Goal: Transaction & Acquisition: Purchase product/service

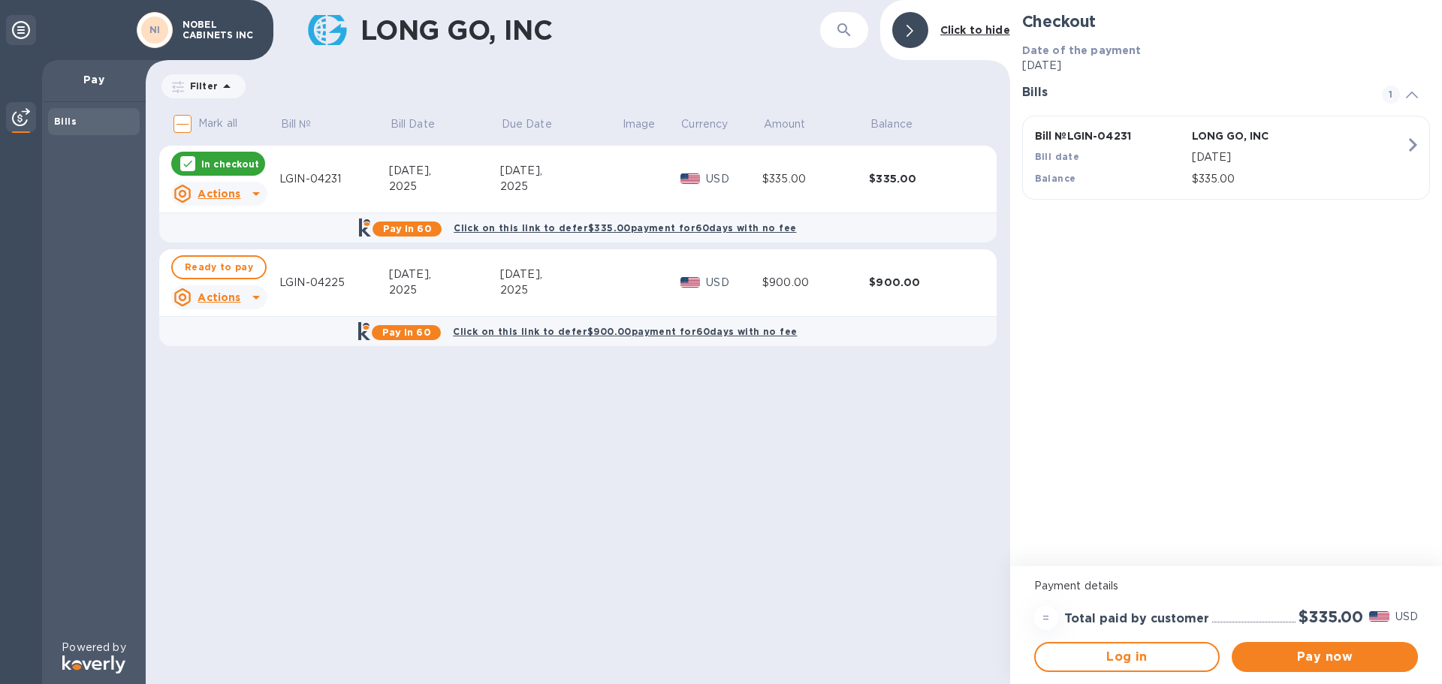
click at [189, 159] on icon at bounding box center [188, 164] width 12 height 12
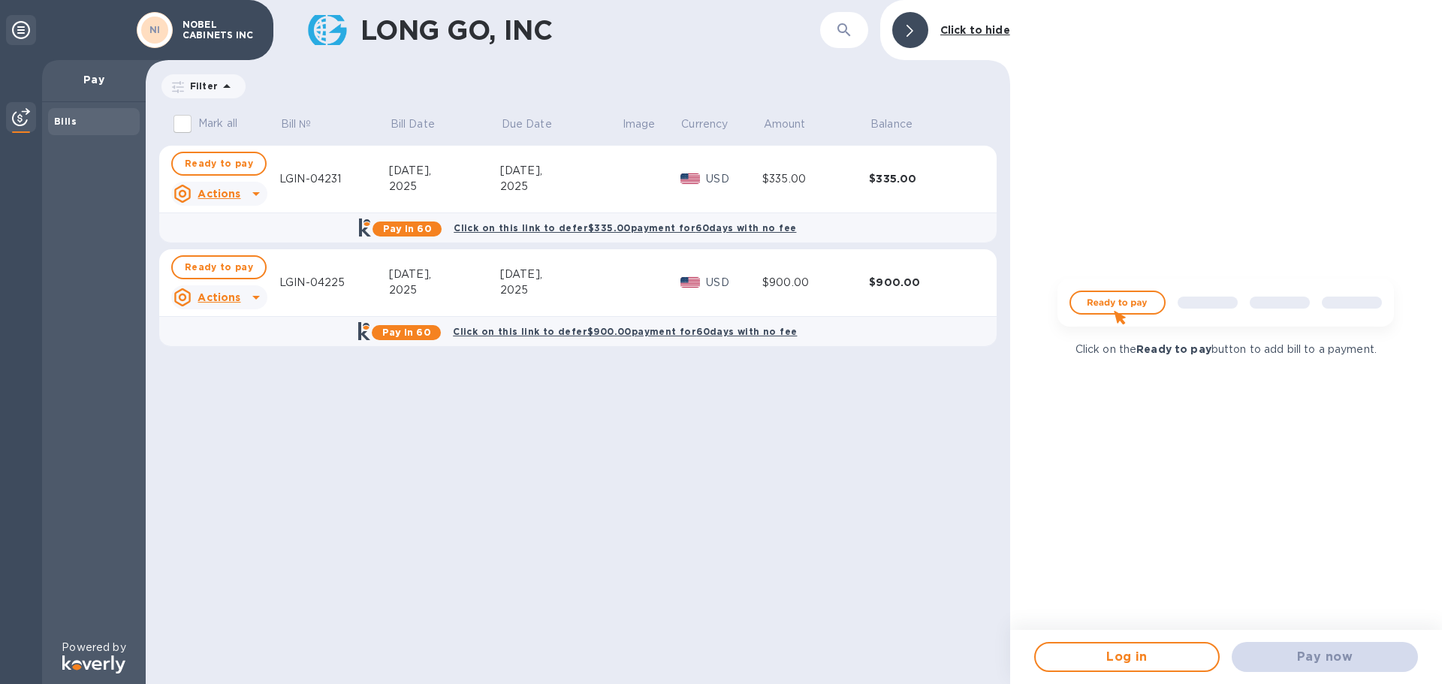
click at [69, 124] on b "Bills" at bounding box center [65, 121] width 23 height 11
click at [924, 22] on div at bounding box center [910, 30] width 36 height 36
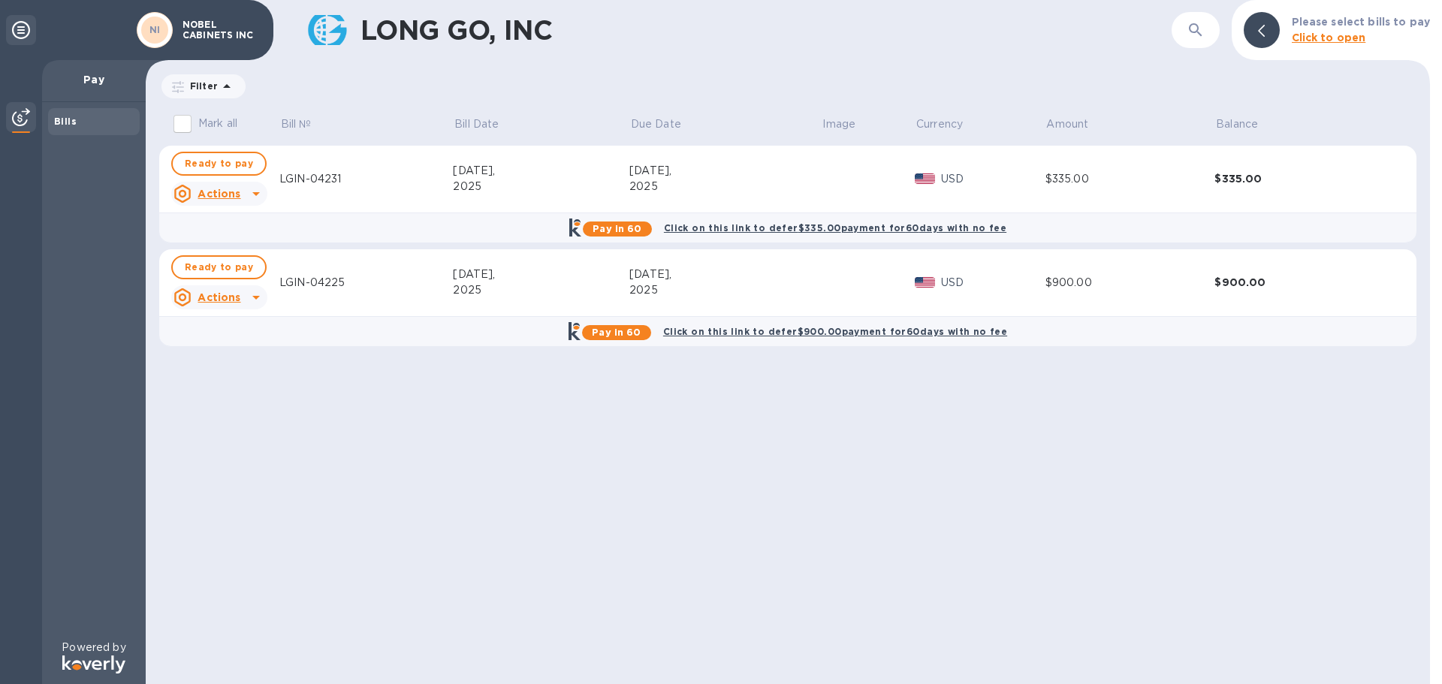
click at [15, 26] on icon at bounding box center [21, 30] width 18 height 18
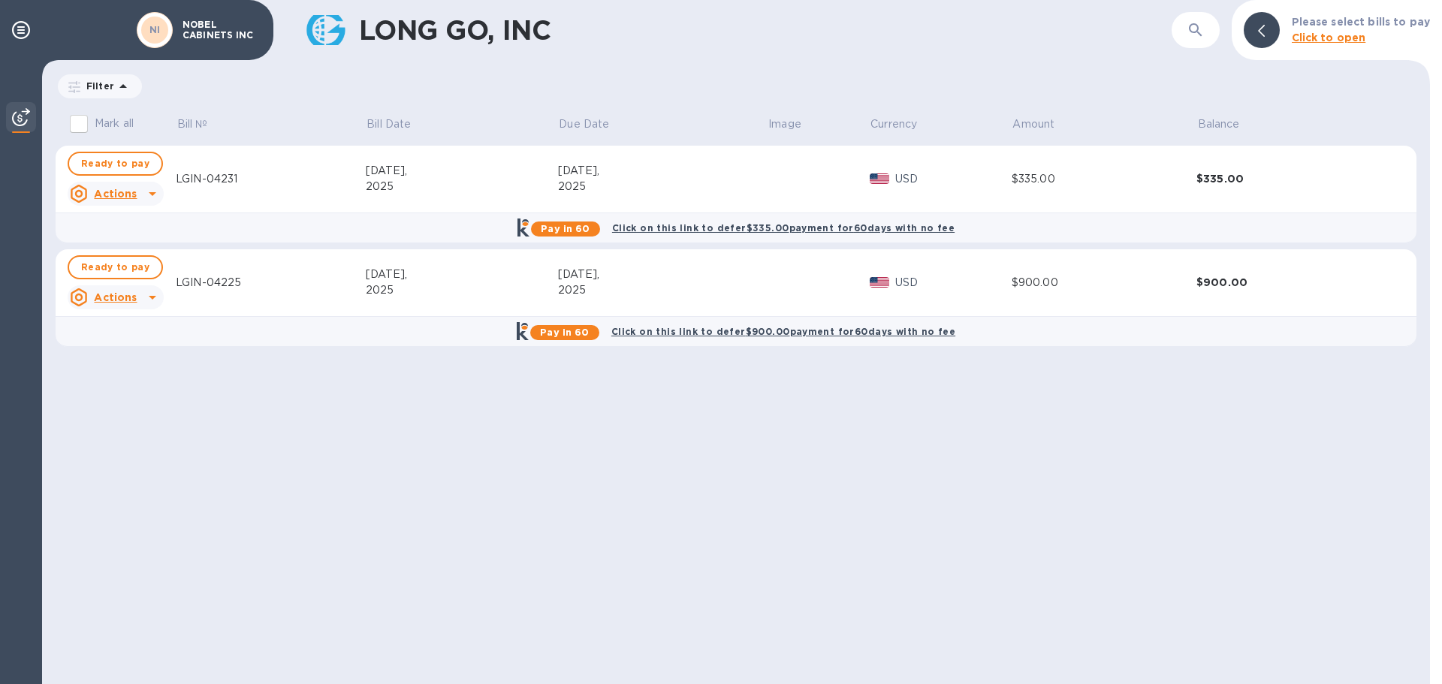
click at [275, 175] on div "LGIN-04231" at bounding box center [271, 179] width 190 height 16
click at [78, 126] on input "Mark all" at bounding box center [79, 124] width 32 height 32
checkbox input "true"
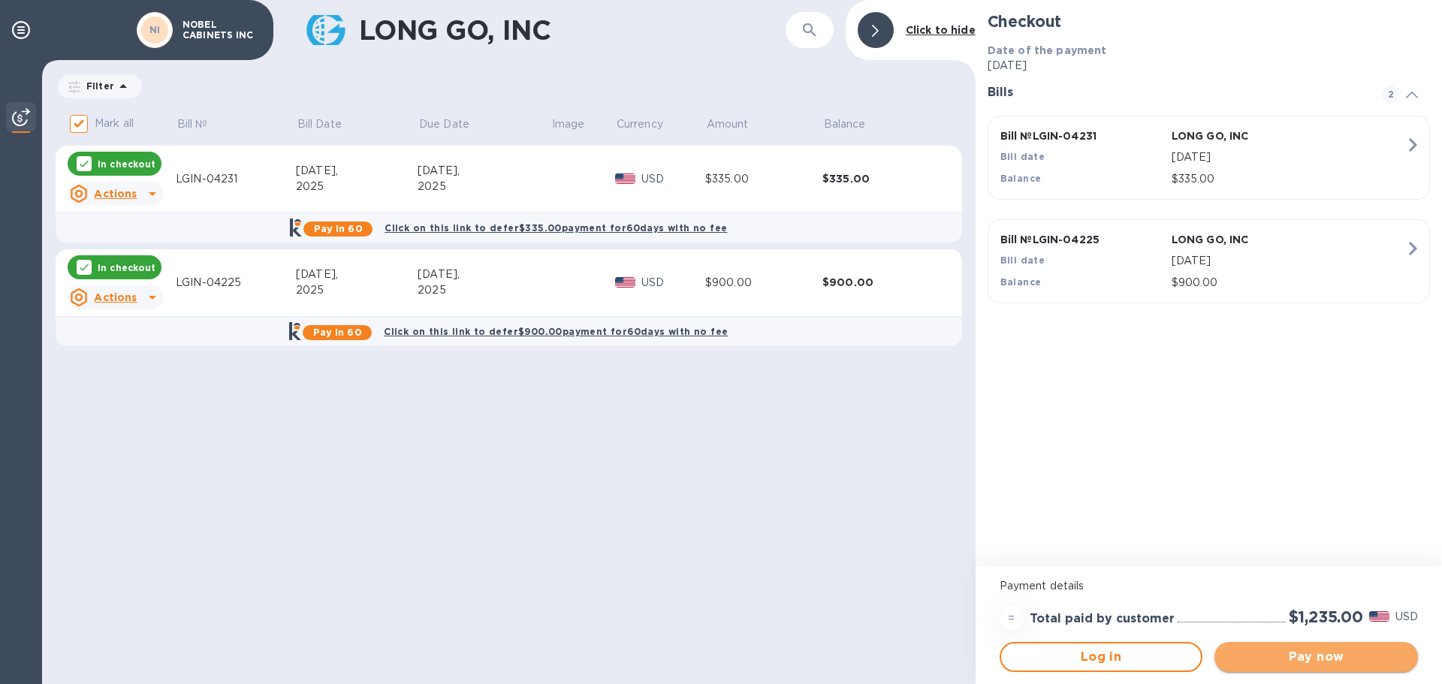
click at [1322, 660] on span "Pay now" at bounding box center [1317, 657] width 180 height 18
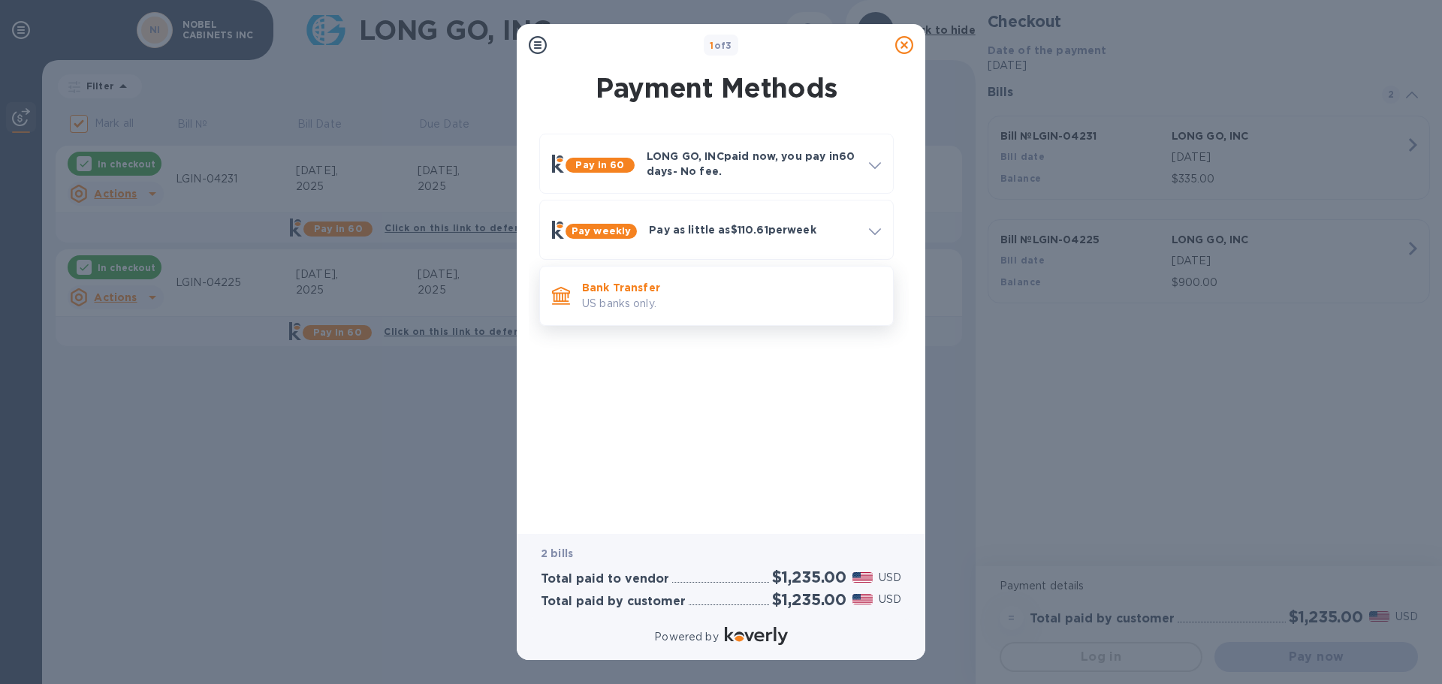
click at [686, 297] on p "US banks only." at bounding box center [731, 304] width 299 height 16
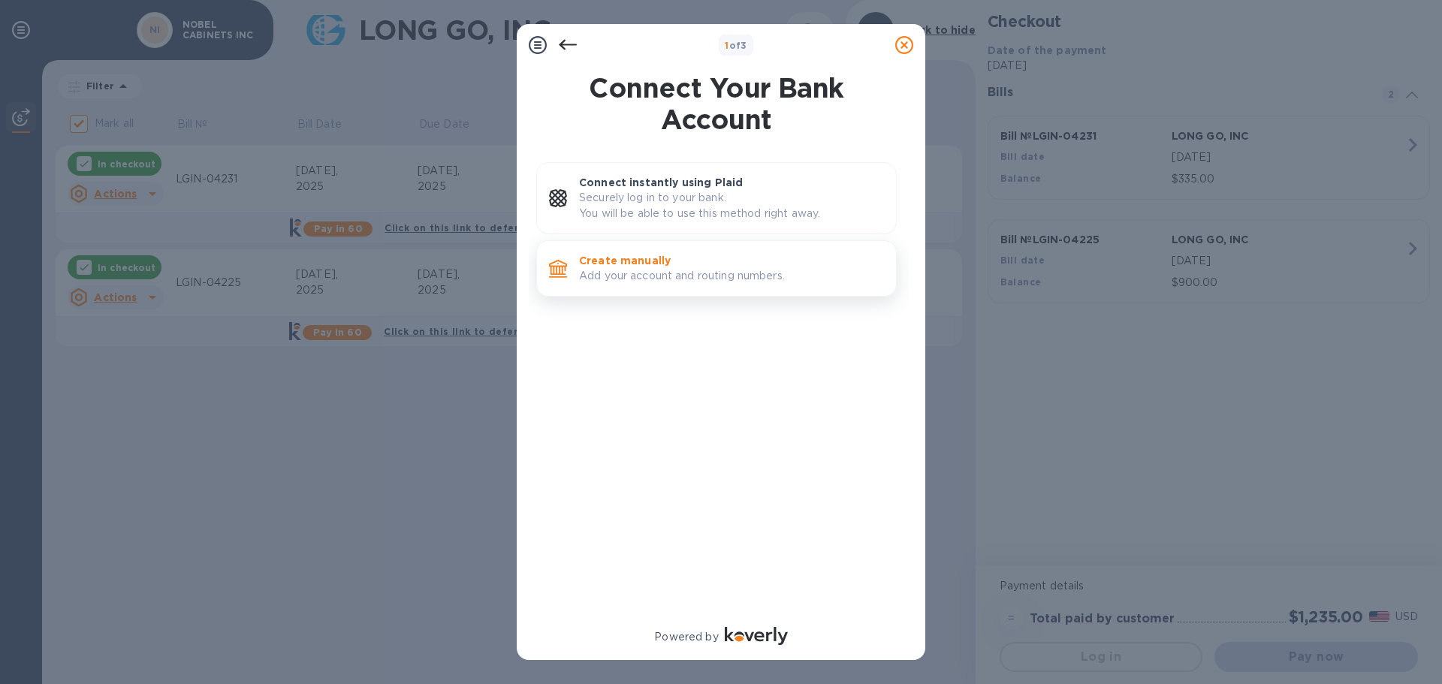
click at [691, 258] on p "Create manually" at bounding box center [731, 260] width 305 height 15
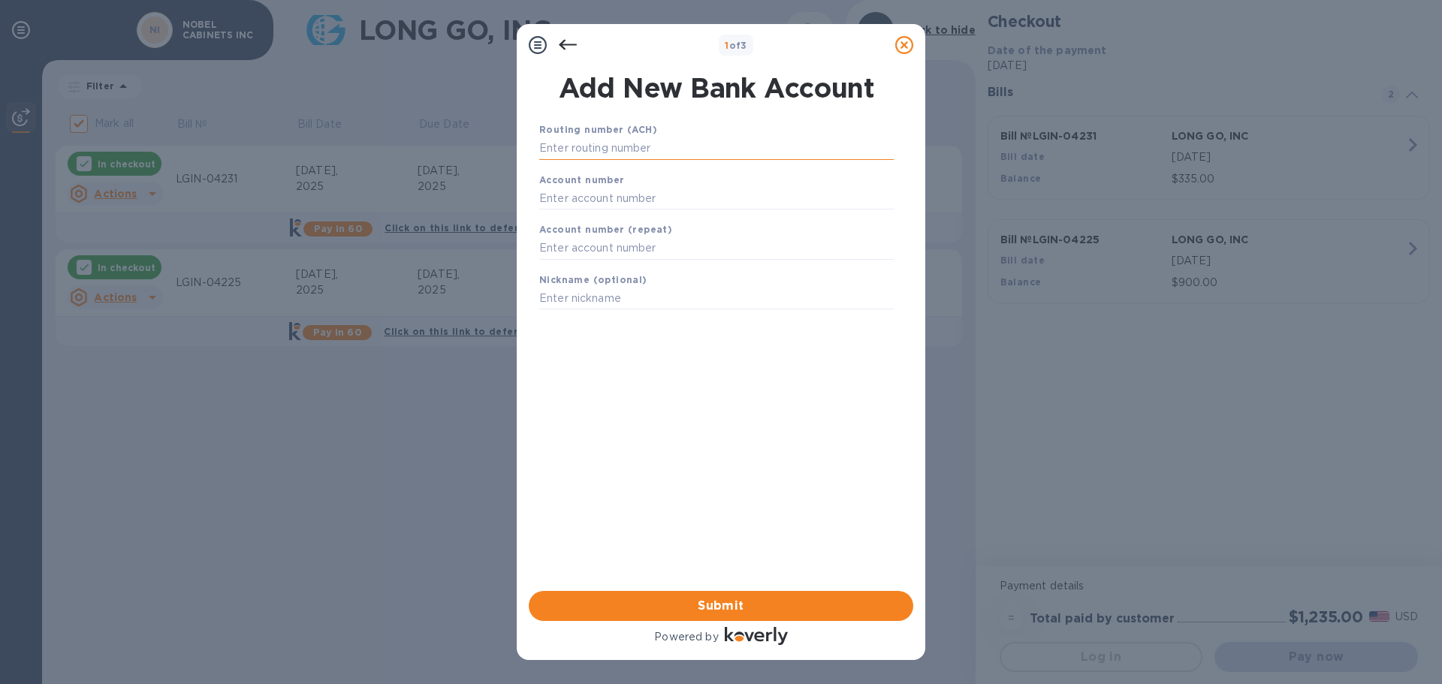
click at [675, 154] on input "text" at bounding box center [716, 148] width 355 height 23
click at [541, 48] on icon at bounding box center [538, 45] width 18 height 18
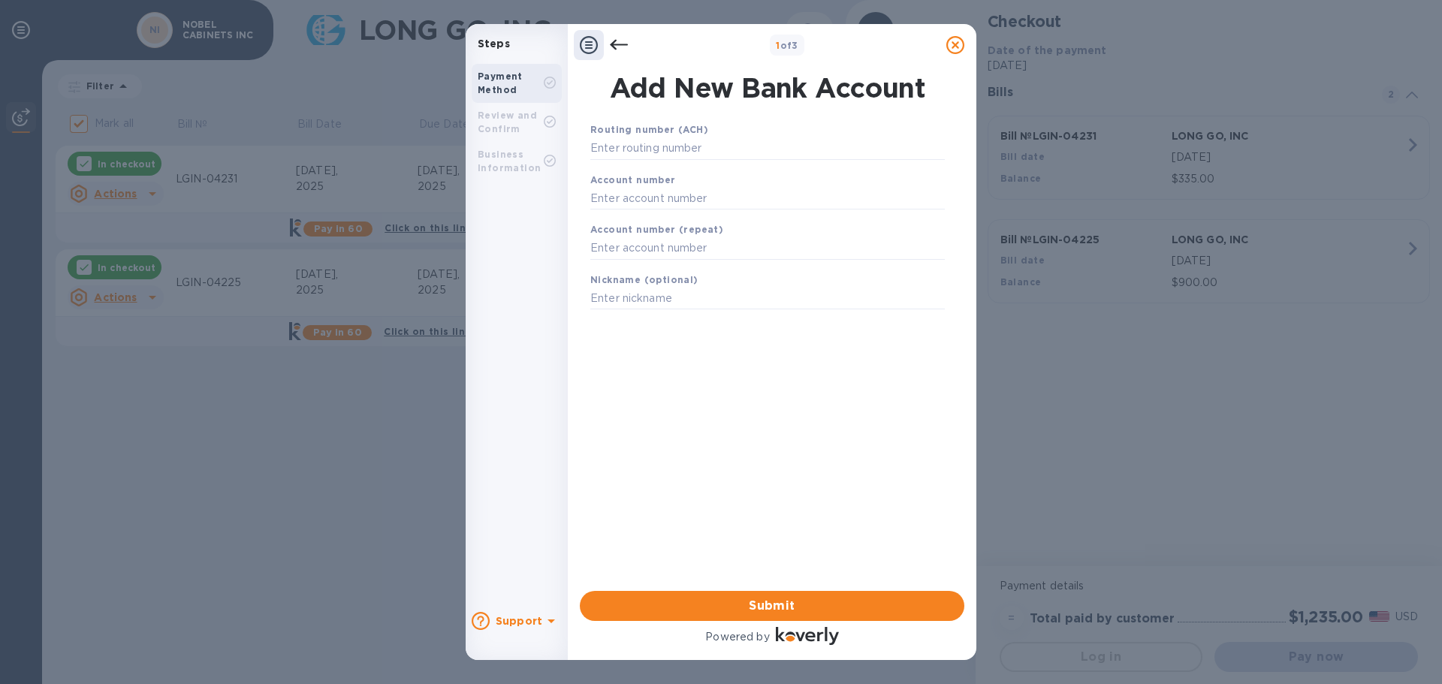
click at [609, 41] on div at bounding box center [619, 45] width 30 height 30
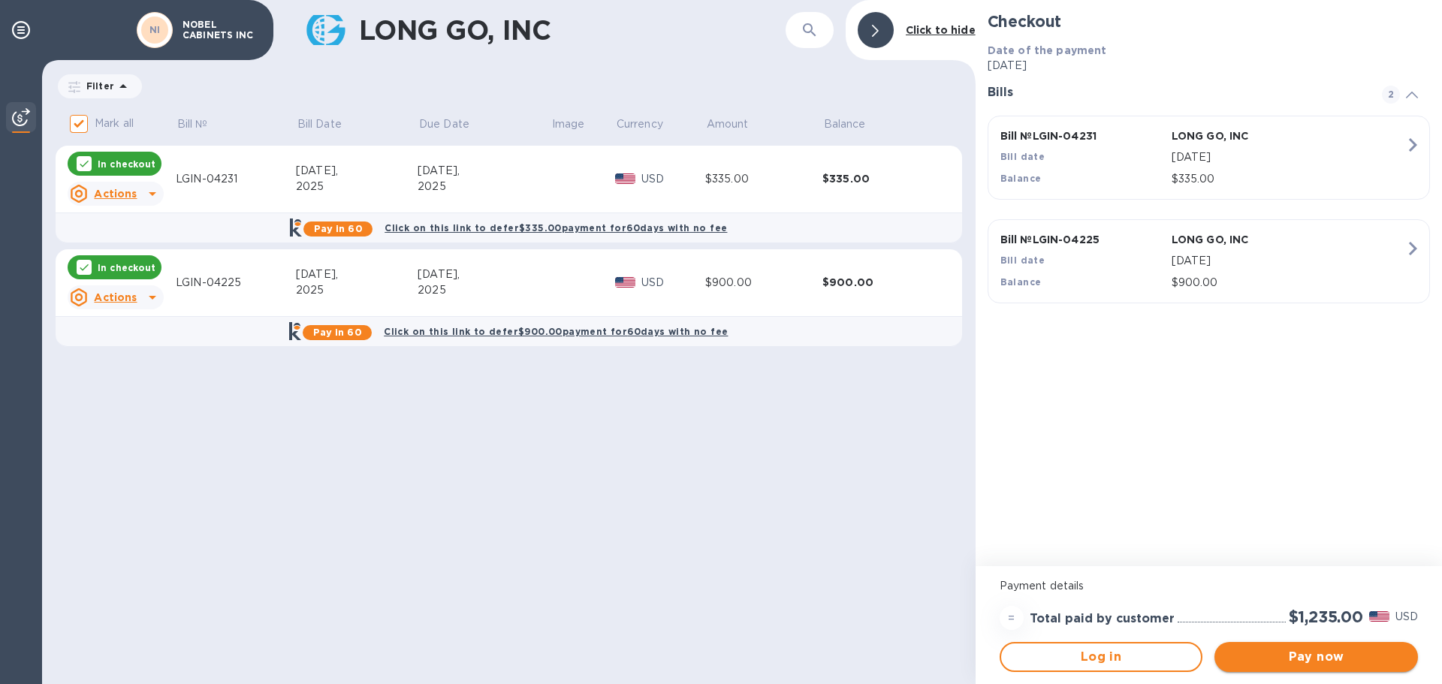
click at [1300, 655] on span "Pay now" at bounding box center [1317, 657] width 180 height 18
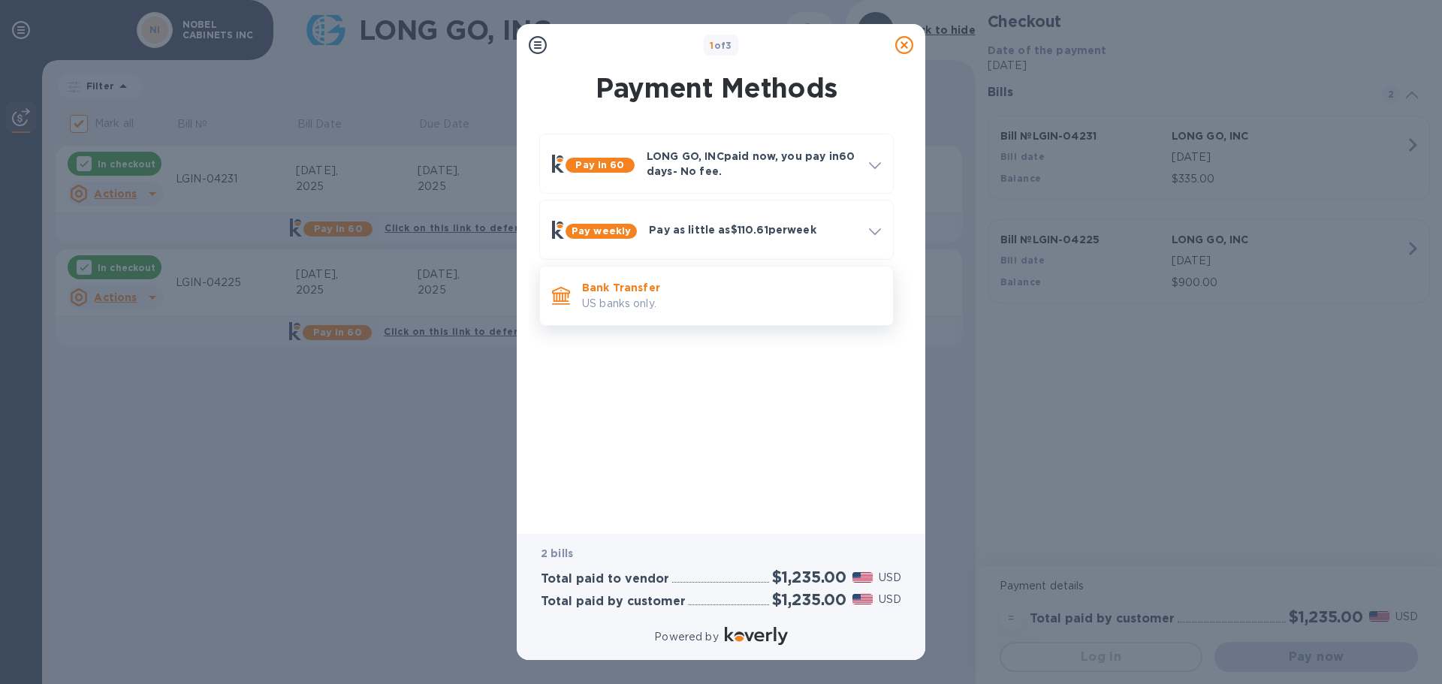
click at [695, 292] on p "Bank Transfer" at bounding box center [731, 287] width 299 height 15
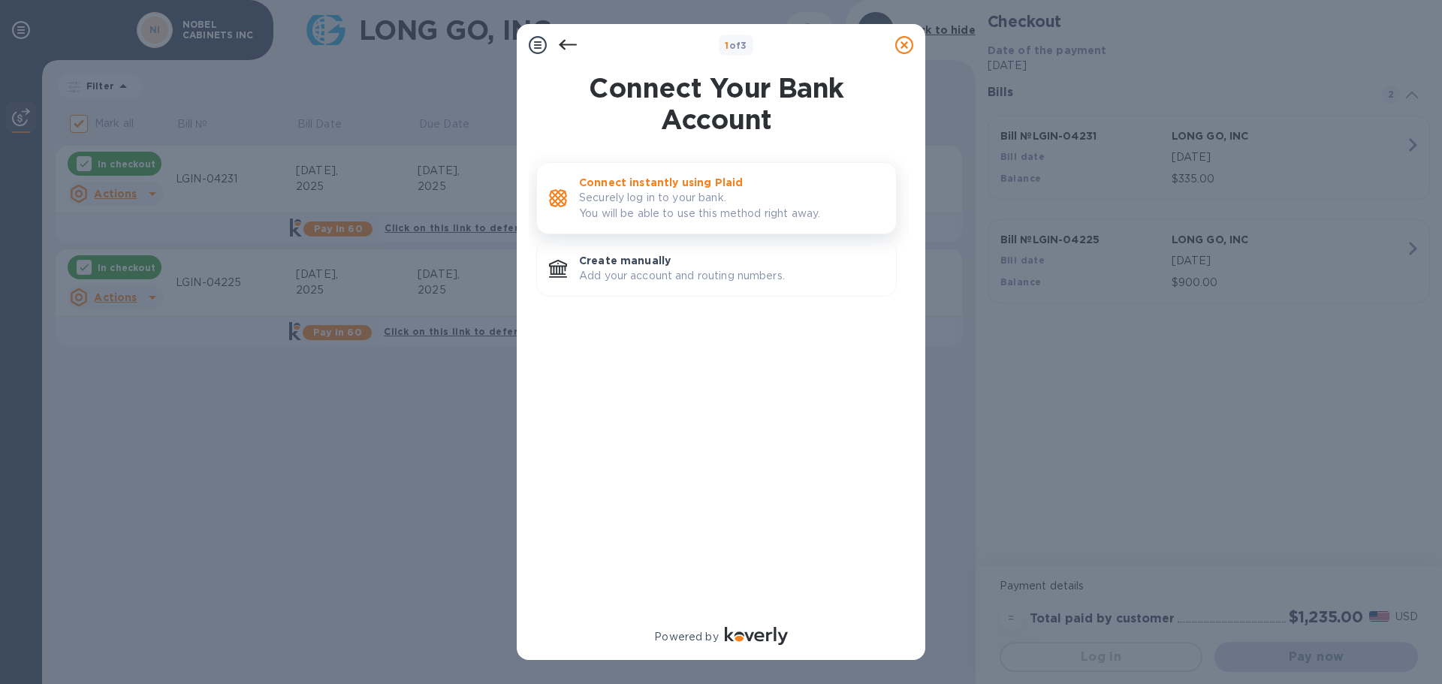
click at [681, 201] on p "Securely log in to your bank. You will be able to use this method right away." at bounding box center [731, 206] width 305 height 32
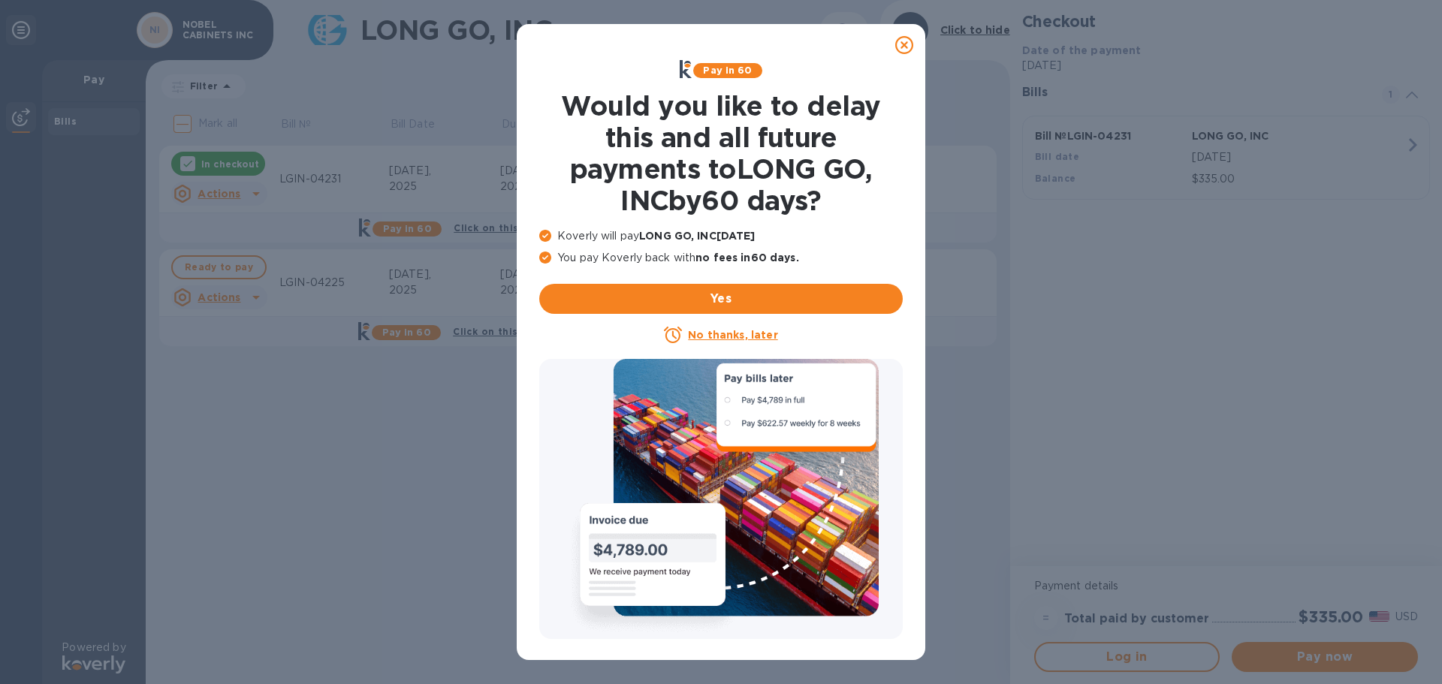
click at [908, 42] on icon at bounding box center [904, 45] width 18 height 18
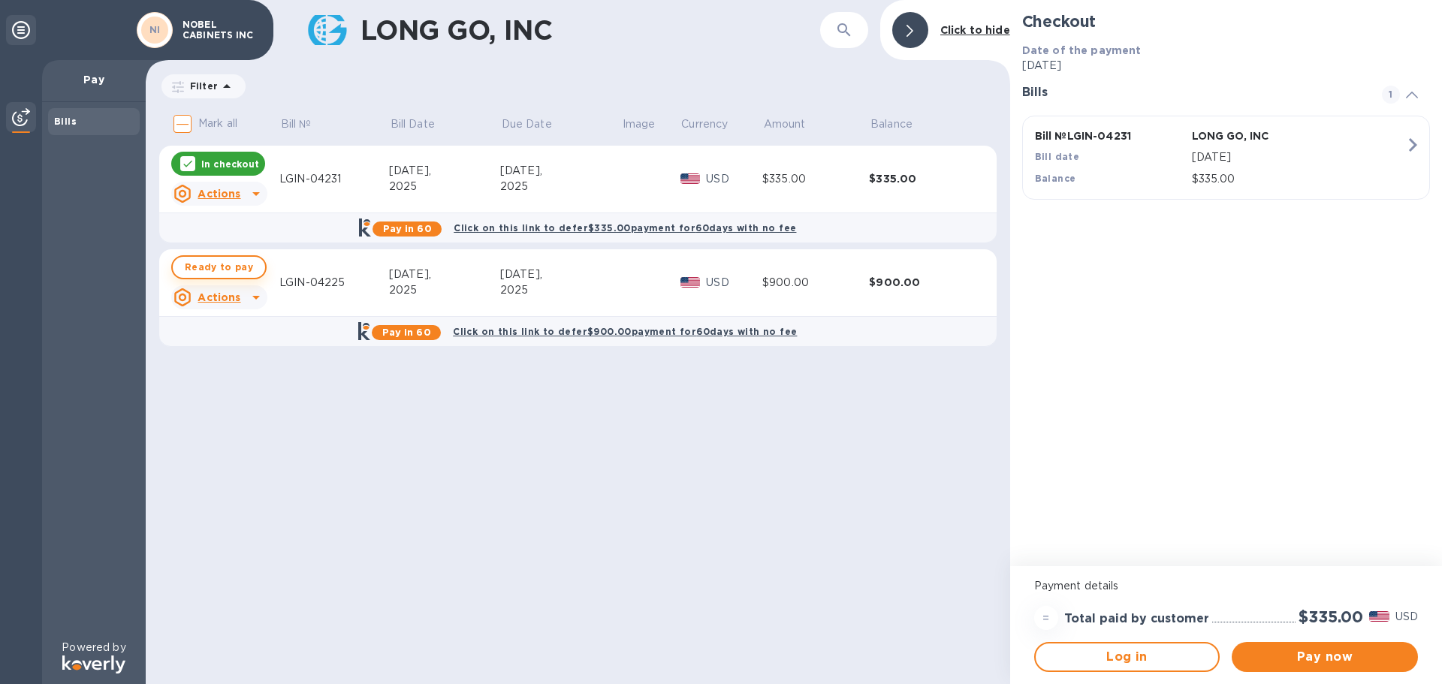
click at [215, 267] on span "Ready to pay" at bounding box center [219, 267] width 68 height 18
checkbox input "true"
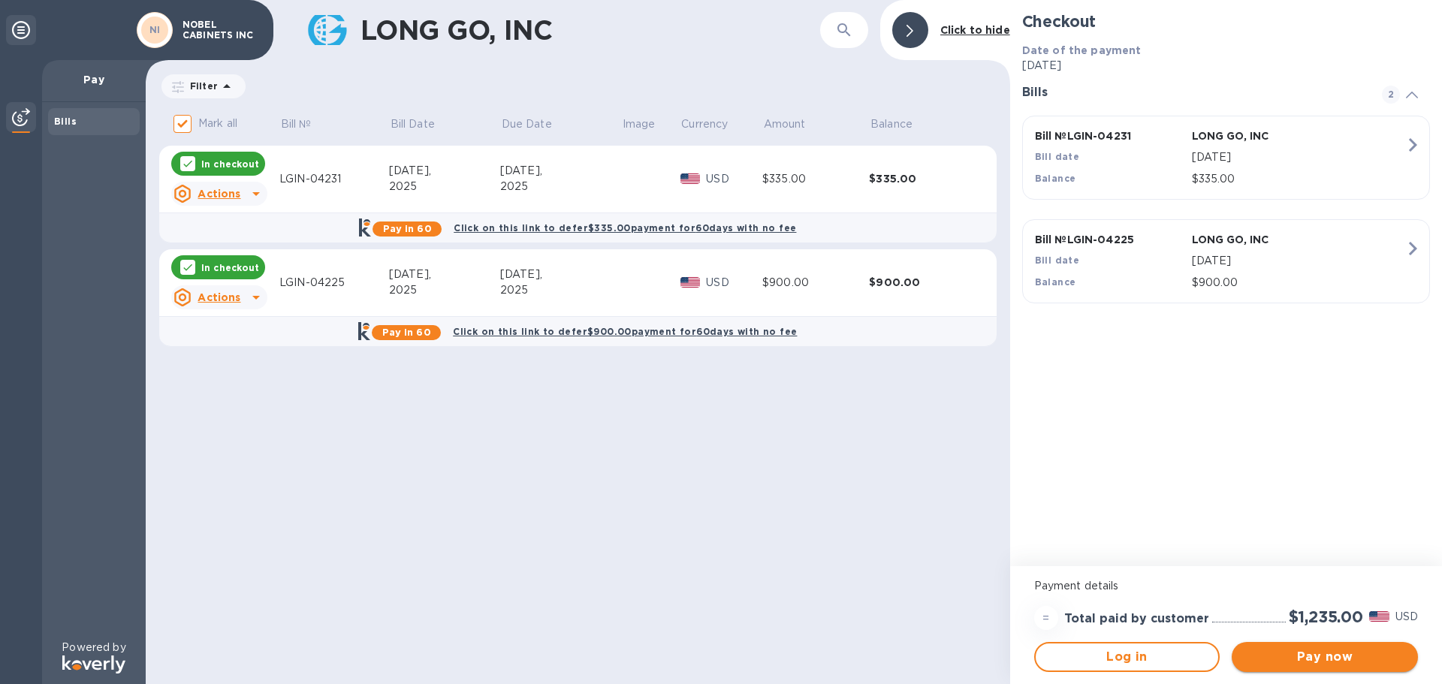
click at [1324, 661] on span "Pay now" at bounding box center [1325, 657] width 162 height 18
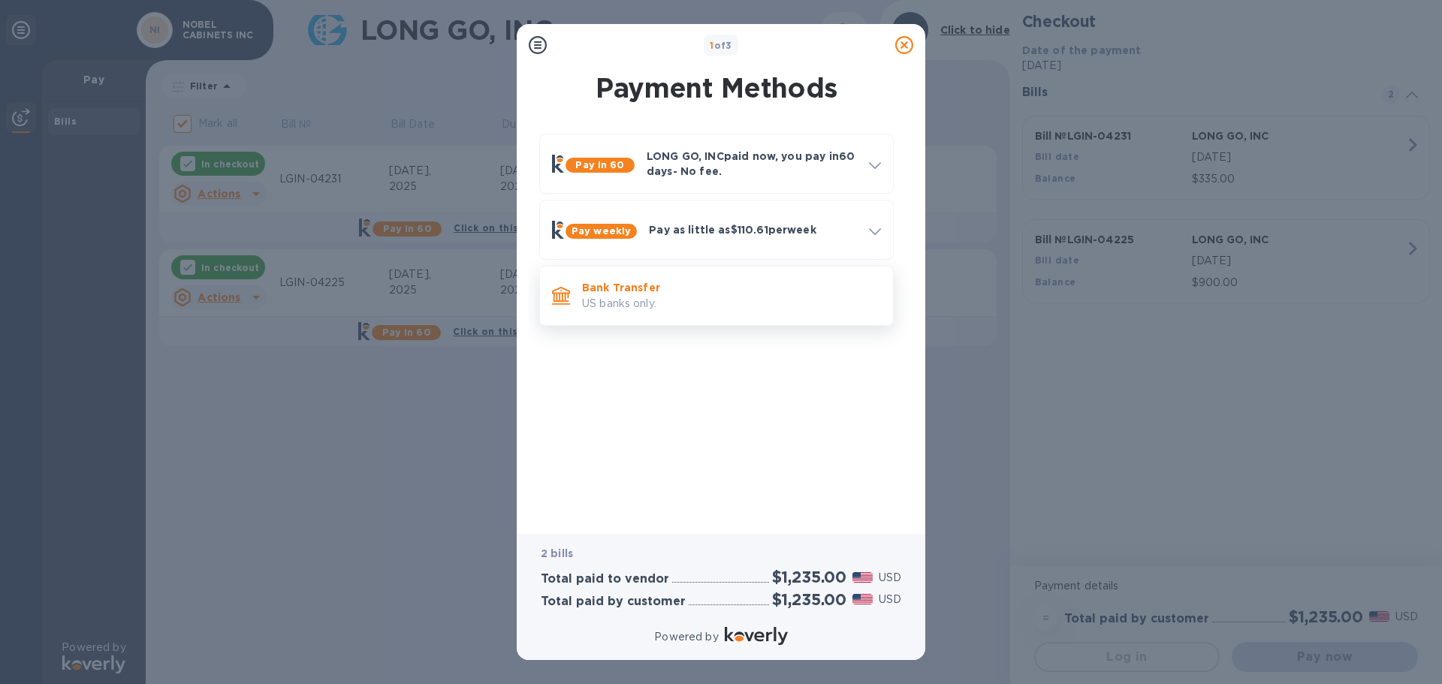
click at [655, 300] on p "US banks only." at bounding box center [731, 304] width 299 height 16
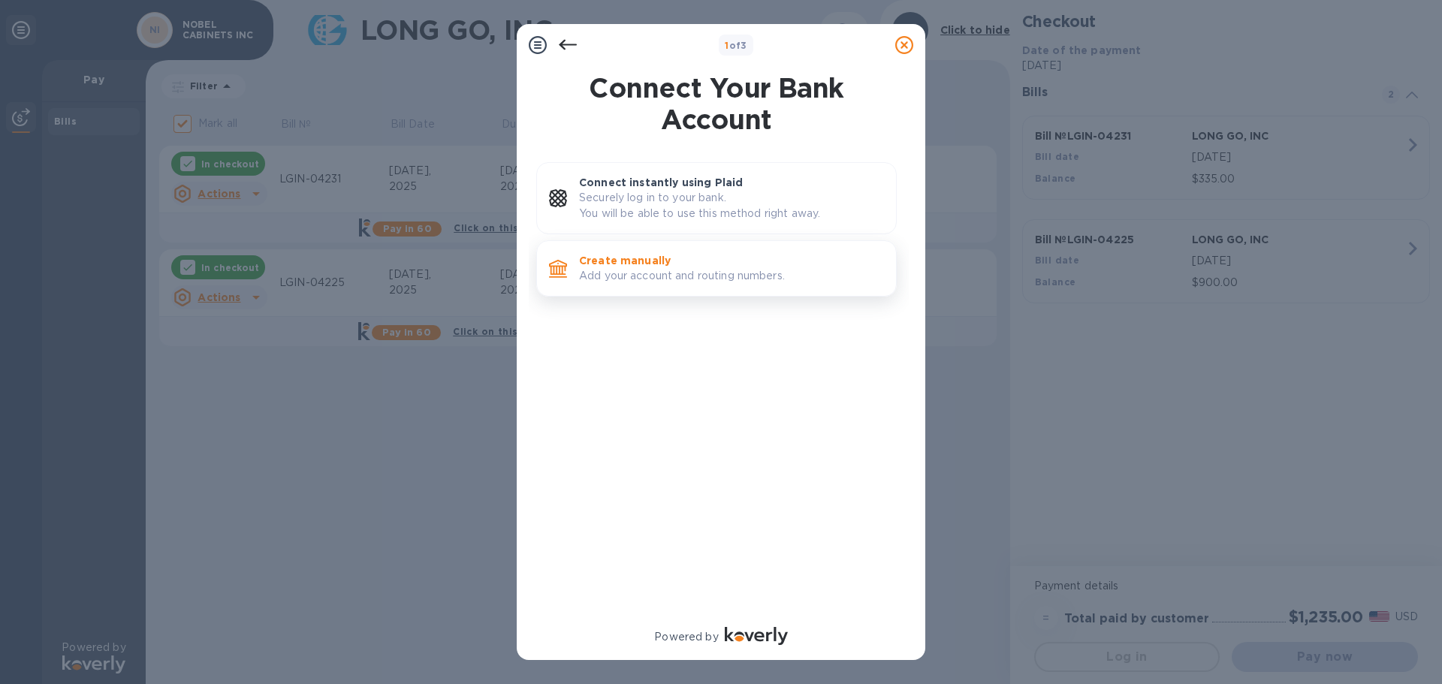
click at [692, 273] on p "Add your account and routing numbers." at bounding box center [731, 276] width 305 height 16
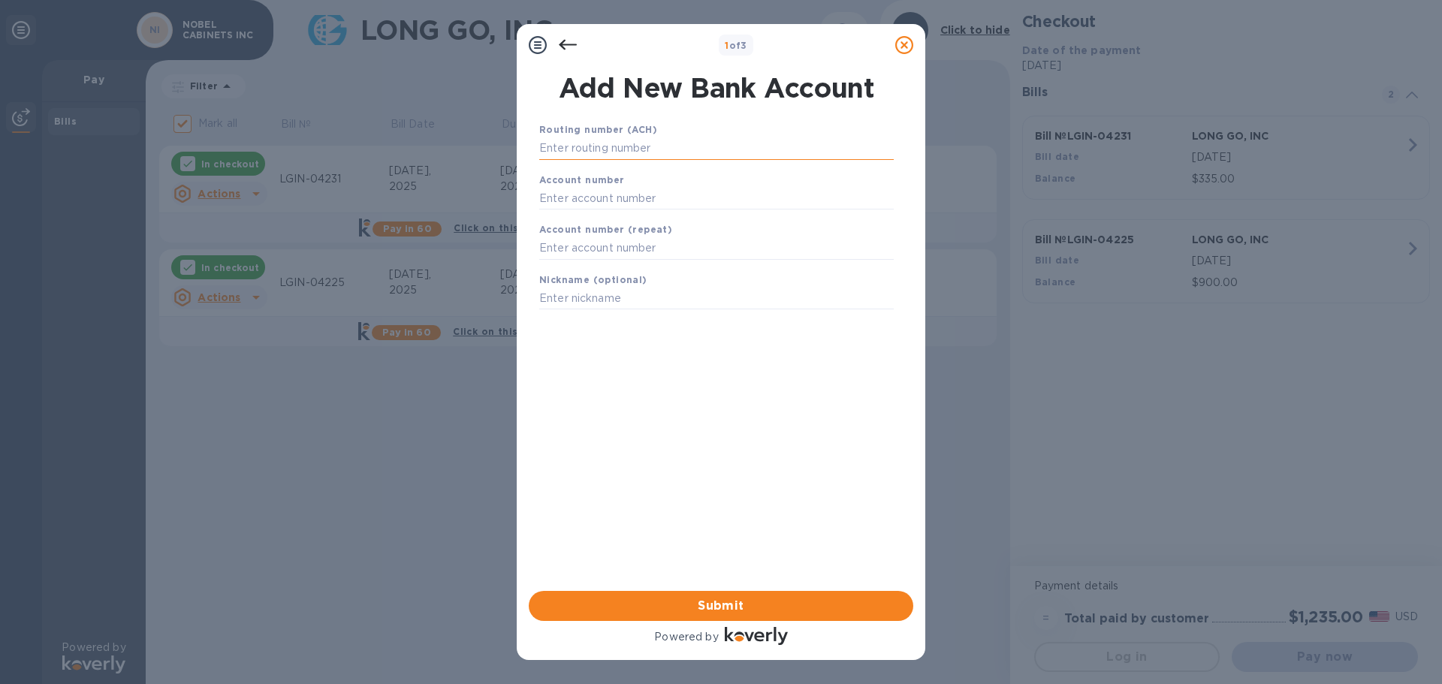
click at [625, 140] on input "text" at bounding box center [716, 148] width 355 height 23
type input "124000737"
click at [617, 213] on input "text" at bounding box center [716, 217] width 355 height 23
type input "441591013632"
click at [618, 263] on input "text" at bounding box center [716, 267] width 355 height 23
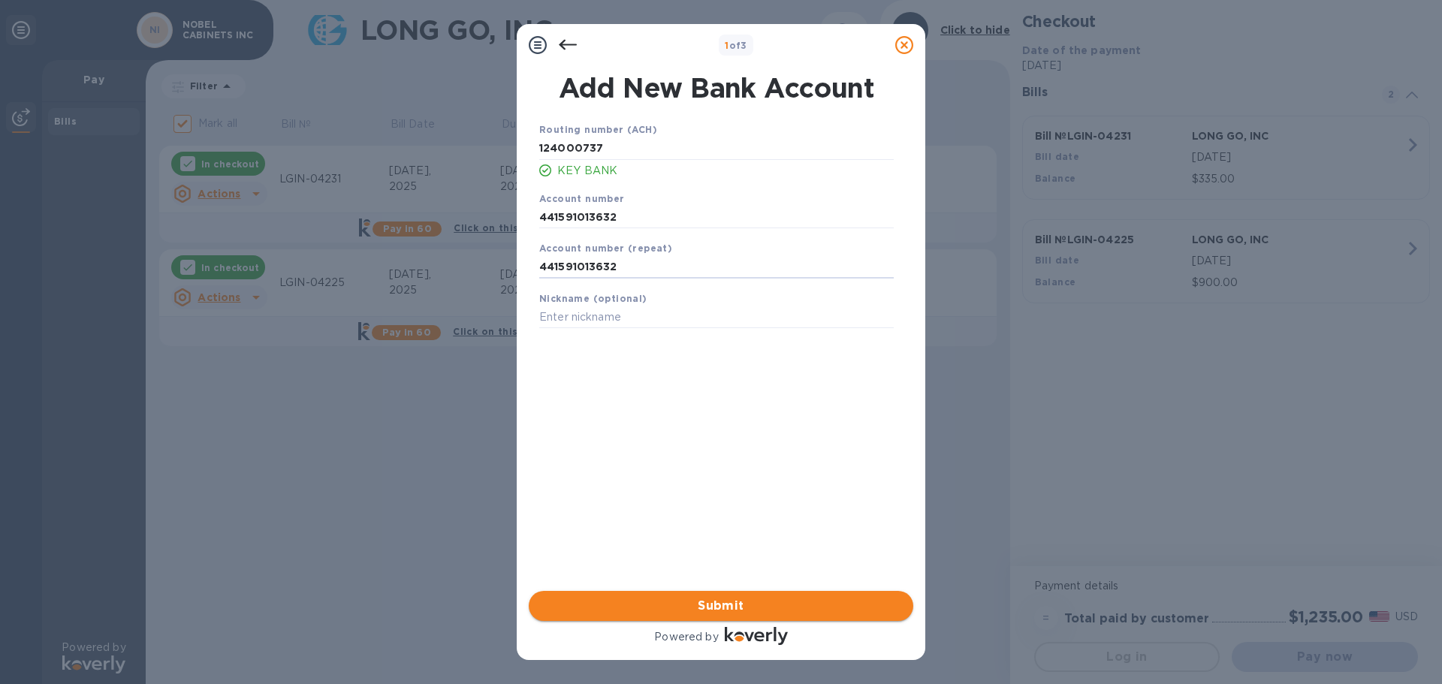
type input "441591013632"
click at [722, 602] on span "Submit" at bounding box center [721, 606] width 361 height 18
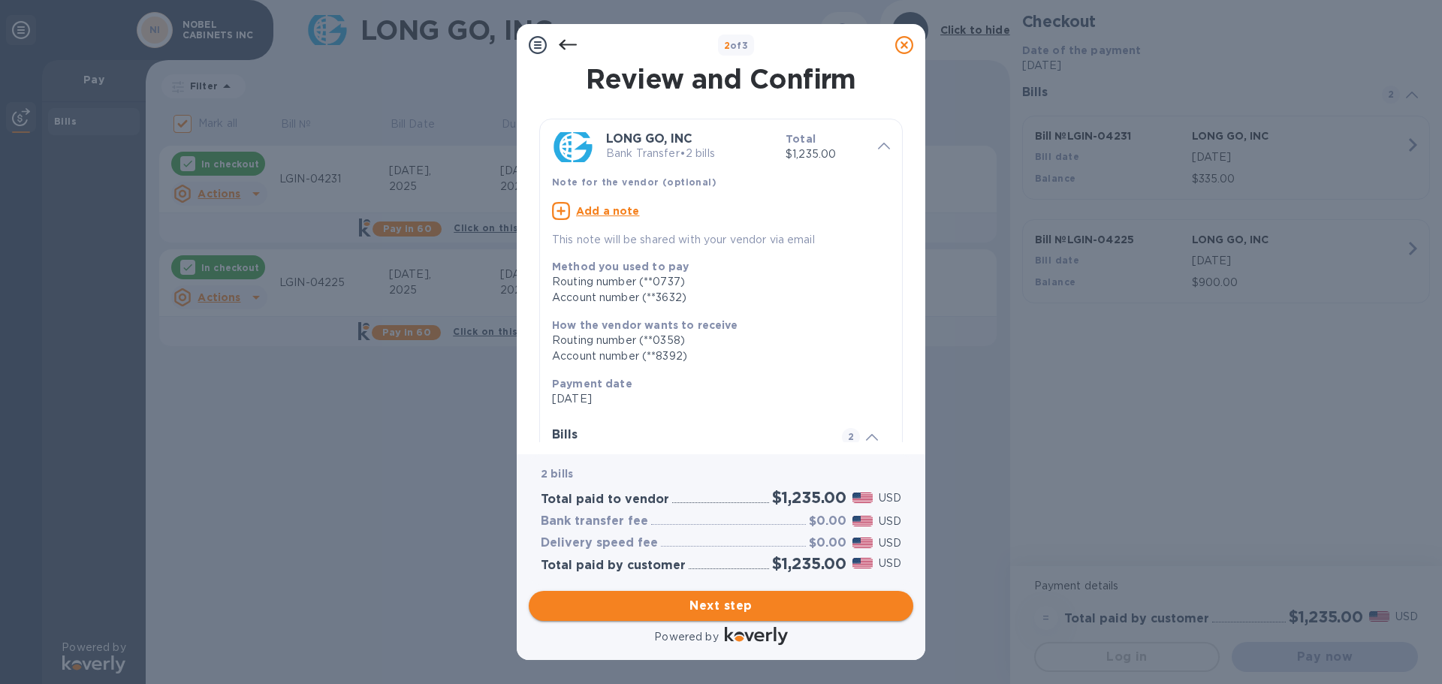
click at [723, 609] on span "Next step" at bounding box center [721, 606] width 361 height 18
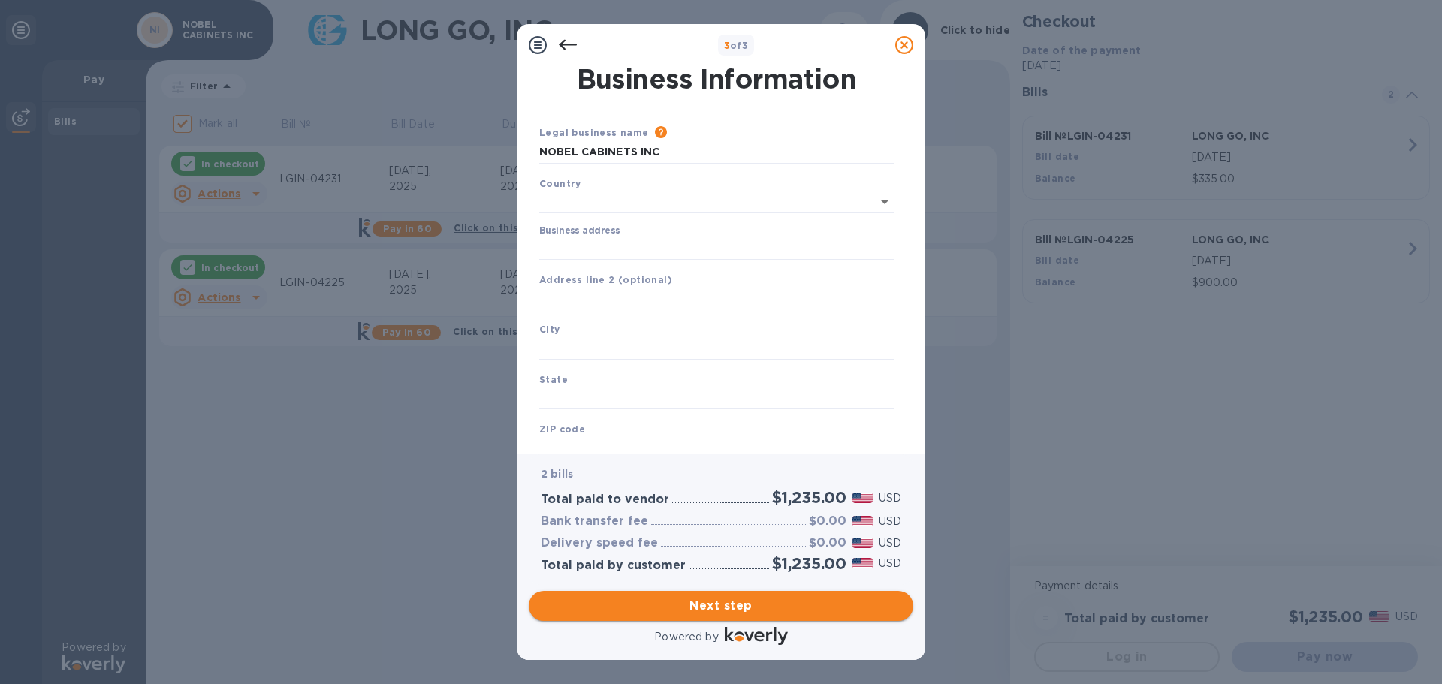
type input "United States"
click at [597, 243] on input "Business address" at bounding box center [716, 245] width 355 height 23
type input "1962 N Chappel Dr"
click at [606, 341] on input "text" at bounding box center [716, 345] width 355 height 23
click at [598, 348] on input "text" at bounding box center [716, 345] width 355 height 23
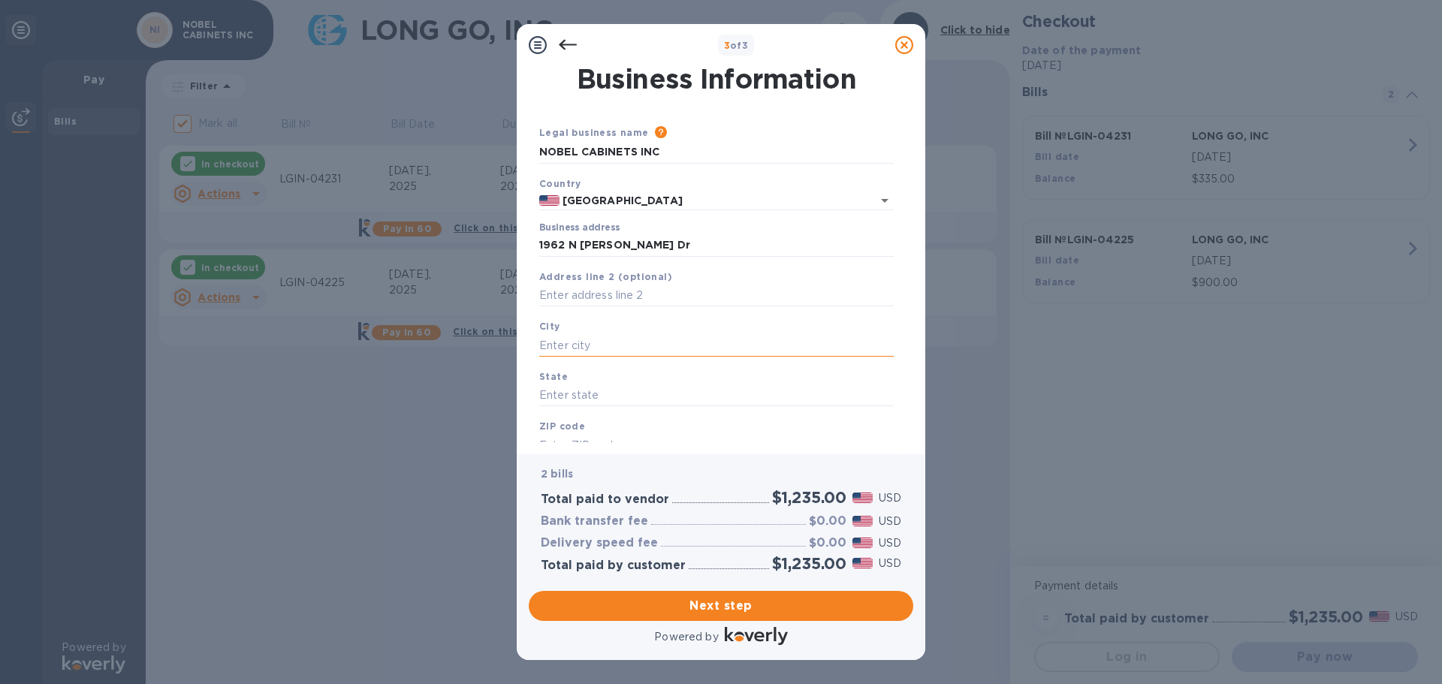
type input "S"
type input "Spanish Fork"
type input "Utah"
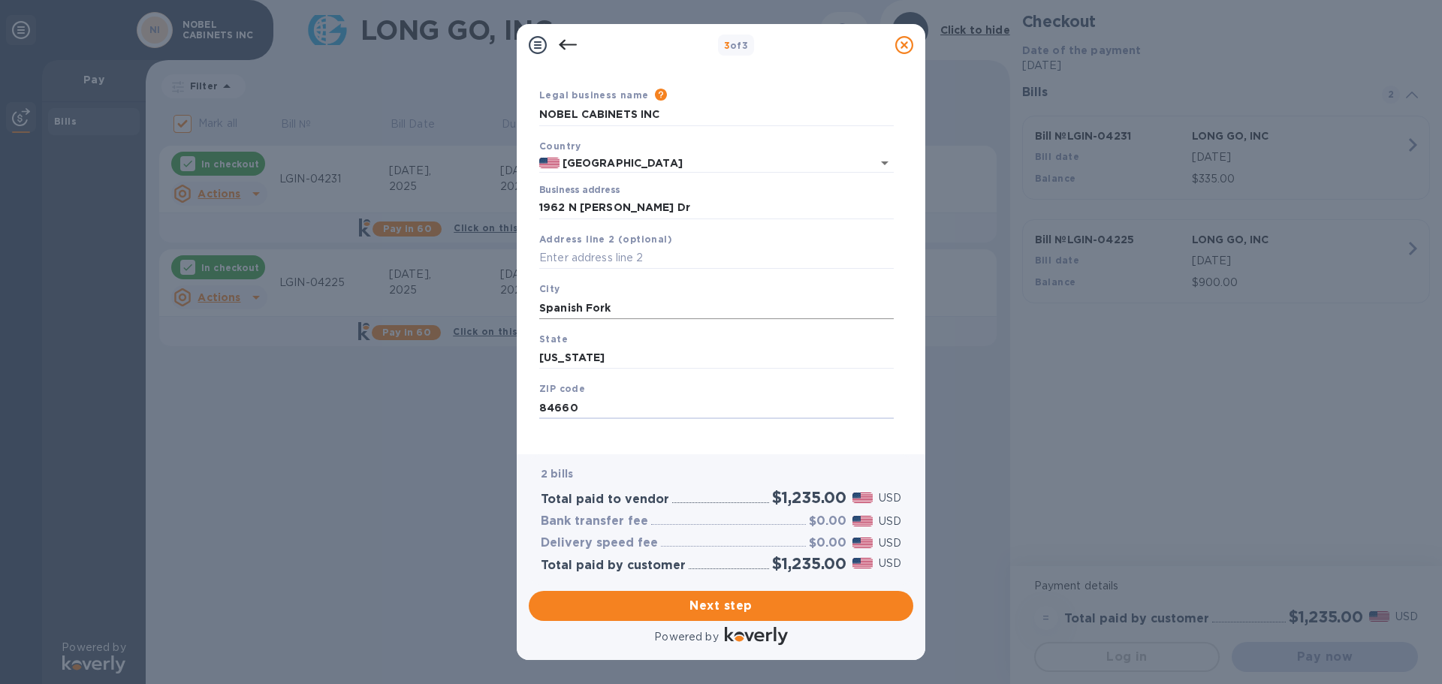
scroll to position [50, 0]
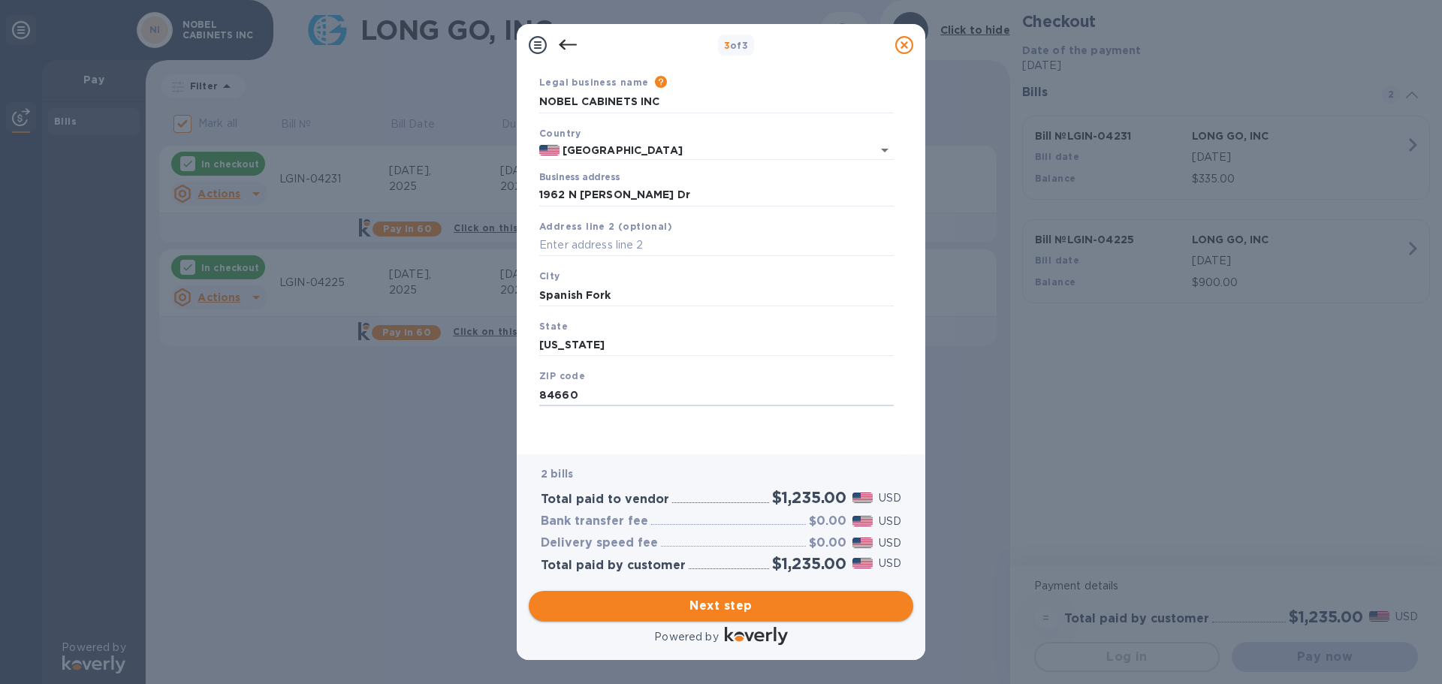
type input "84660"
click at [718, 612] on span "Next step" at bounding box center [721, 606] width 361 height 18
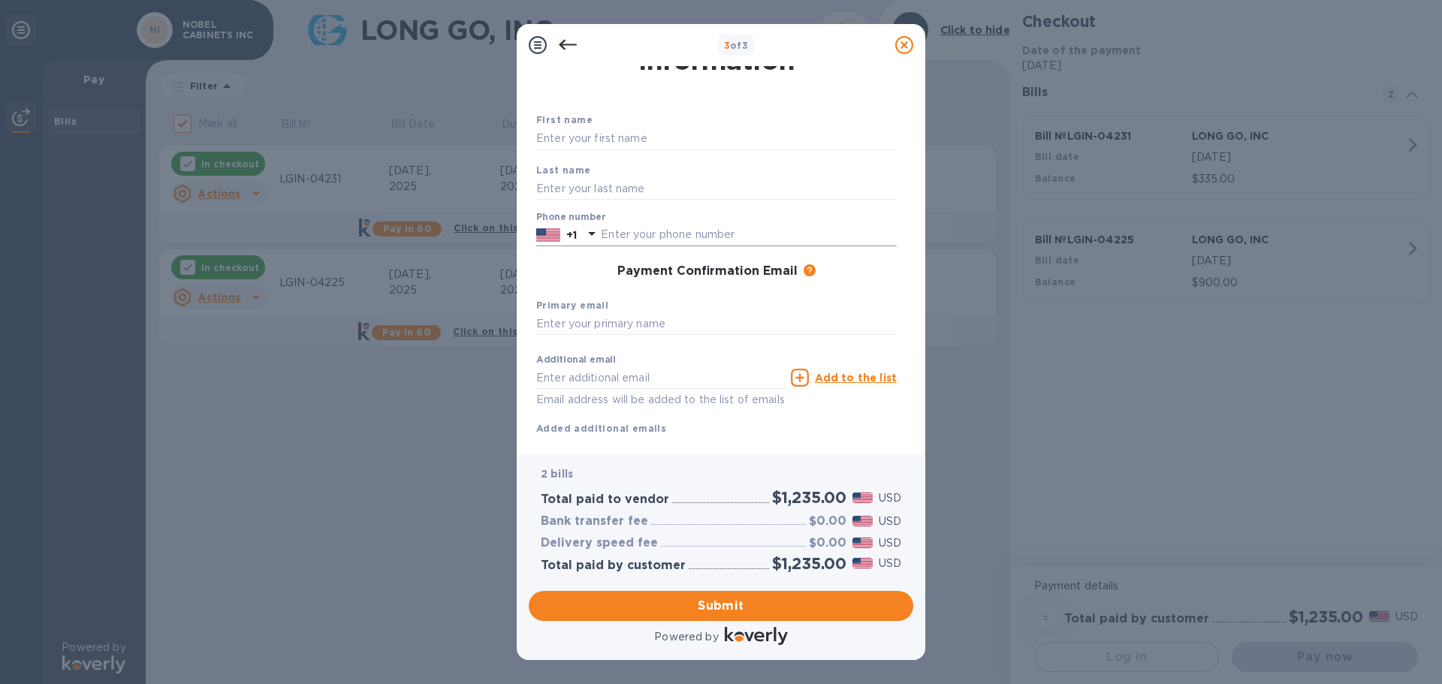
click at [645, 235] on input "text" at bounding box center [749, 235] width 296 height 23
type input "8015009316"
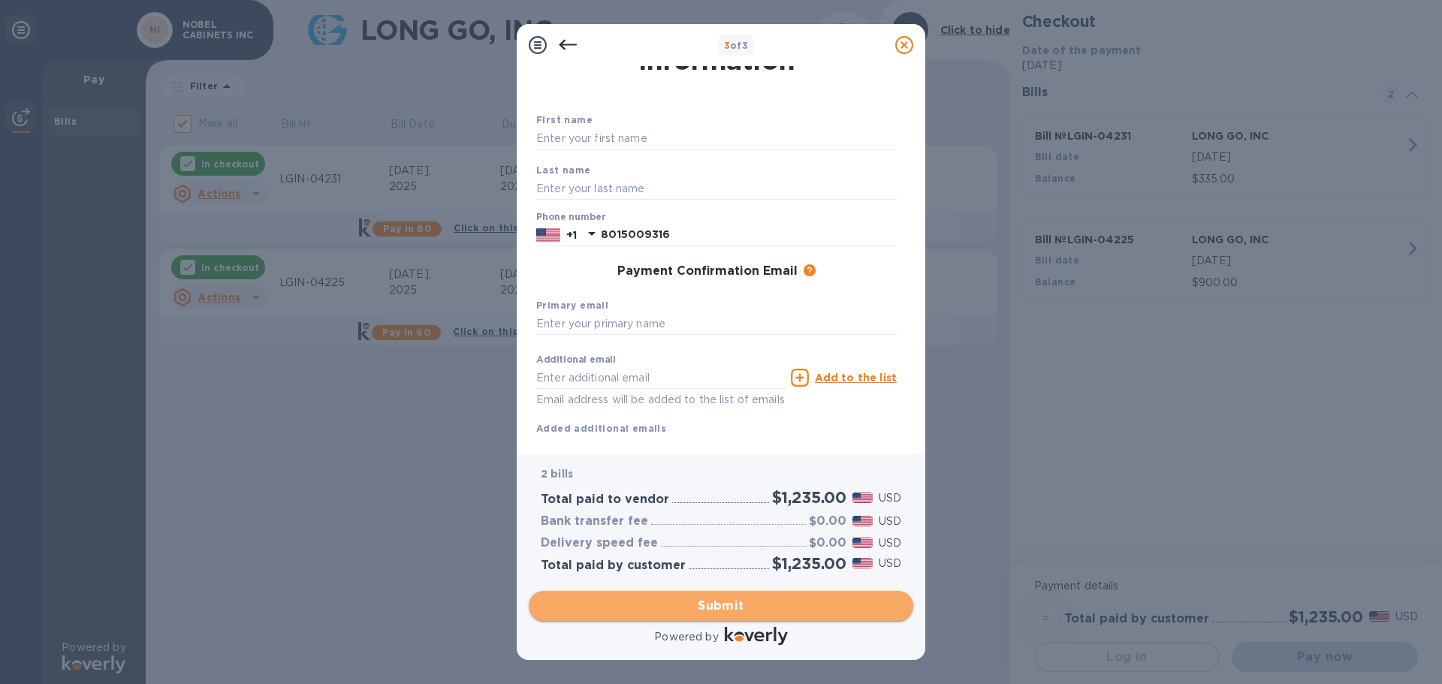
click at [742, 599] on span "Submit" at bounding box center [721, 606] width 361 height 18
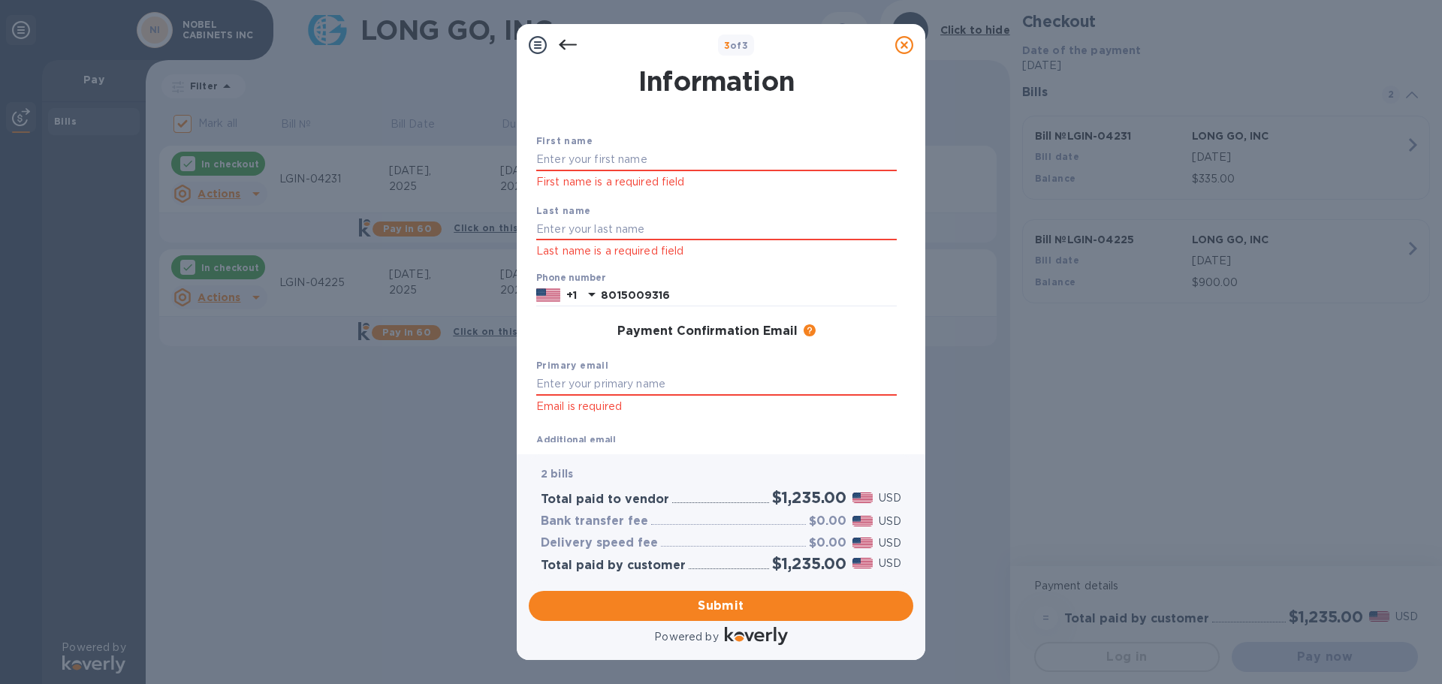
scroll to position [0, 0]
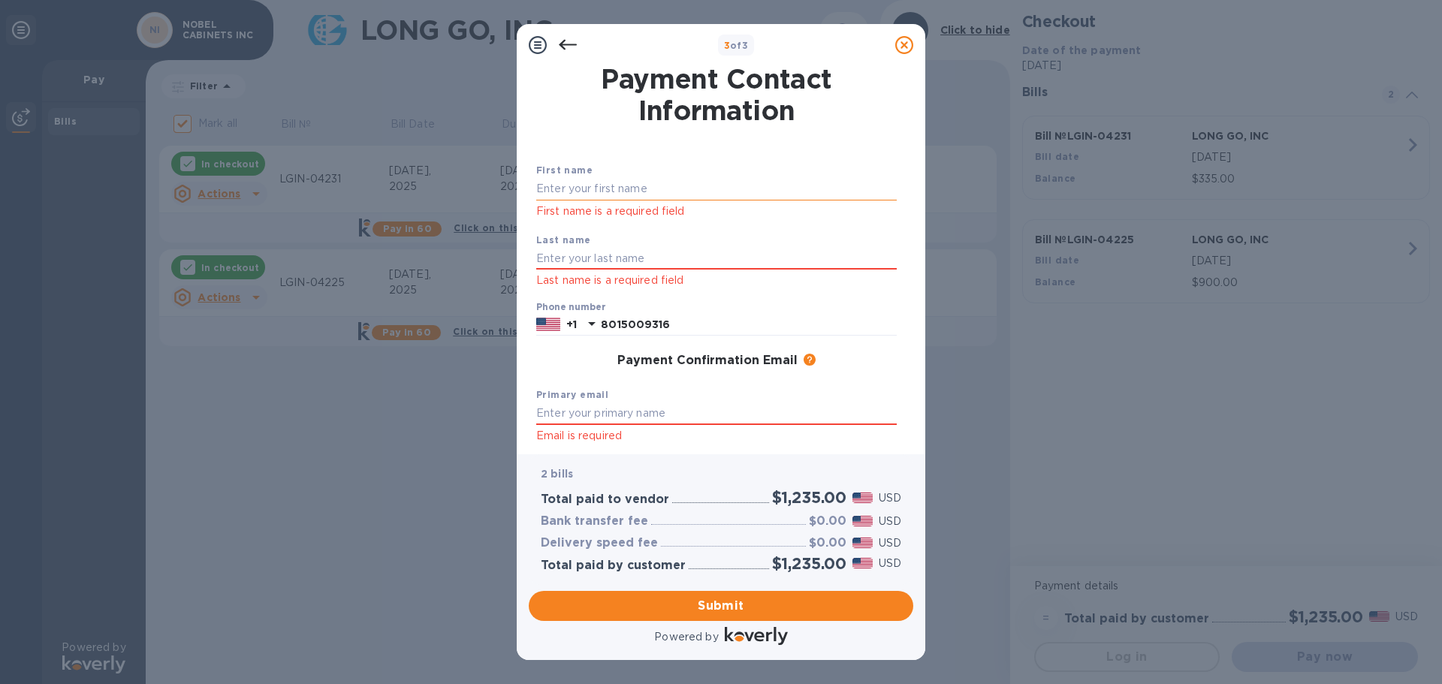
click at [588, 190] on input "text" at bounding box center [716, 189] width 361 height 23
type input "Dahlin"
type input "Ni"
type input "Isaac"
type input "Barlow"
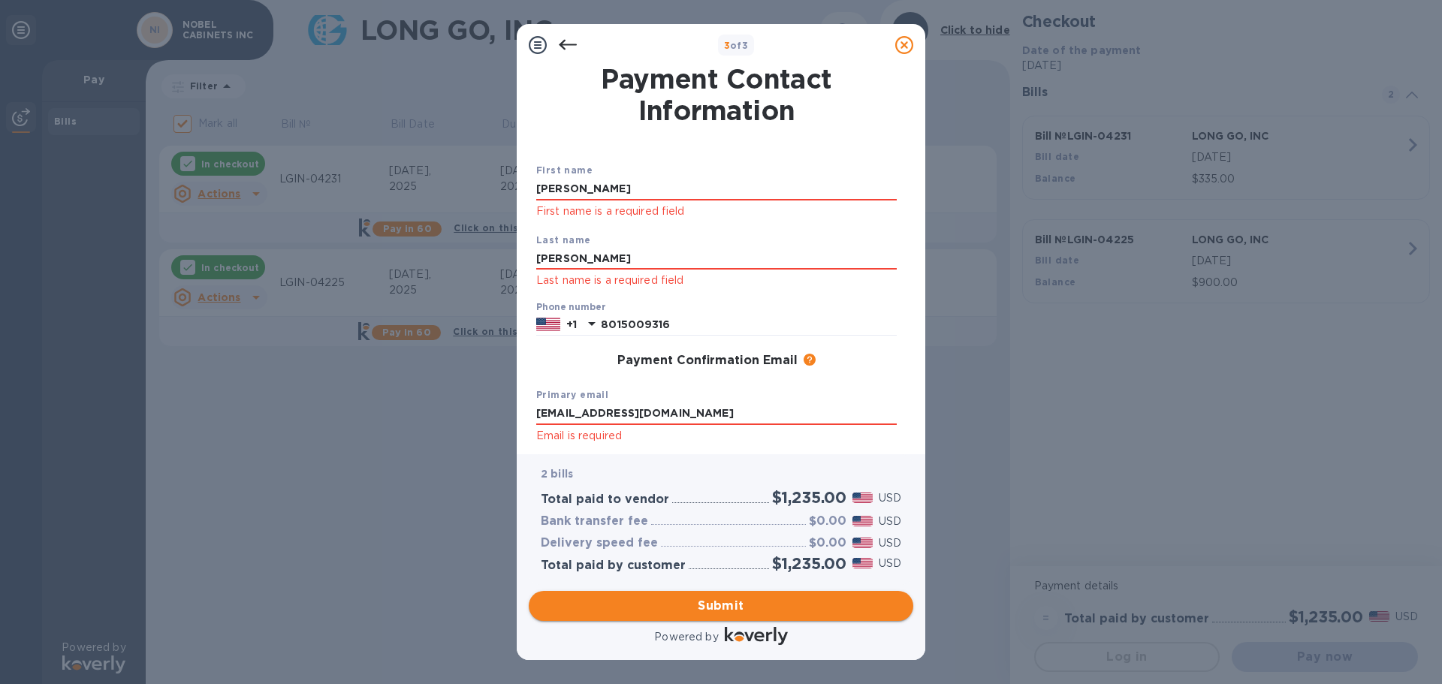
type input "office@artisanmillworkllc.com"
click at [716, 612] on span "Submit" at bounding box center [721, 606] width 361 height 18
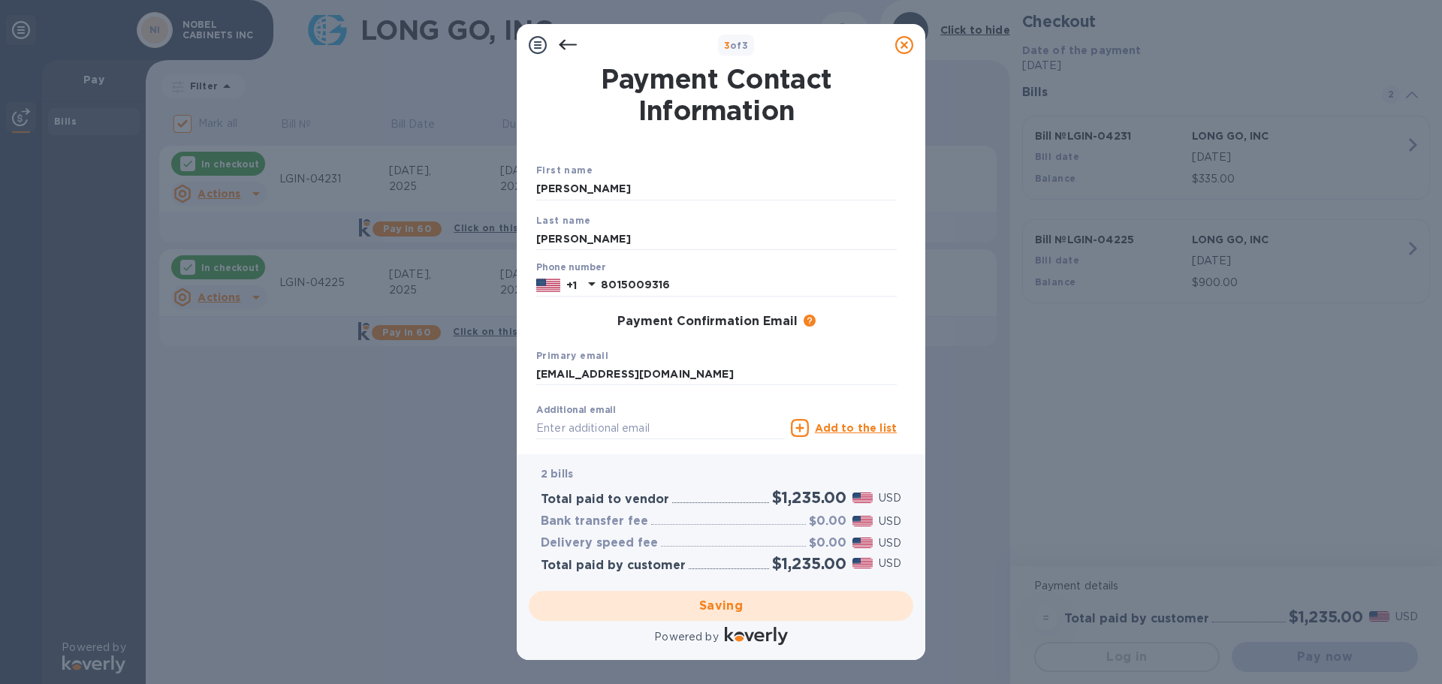
checkbox input "false"
